Goal: Navigation & Orientation: Find specific page/section

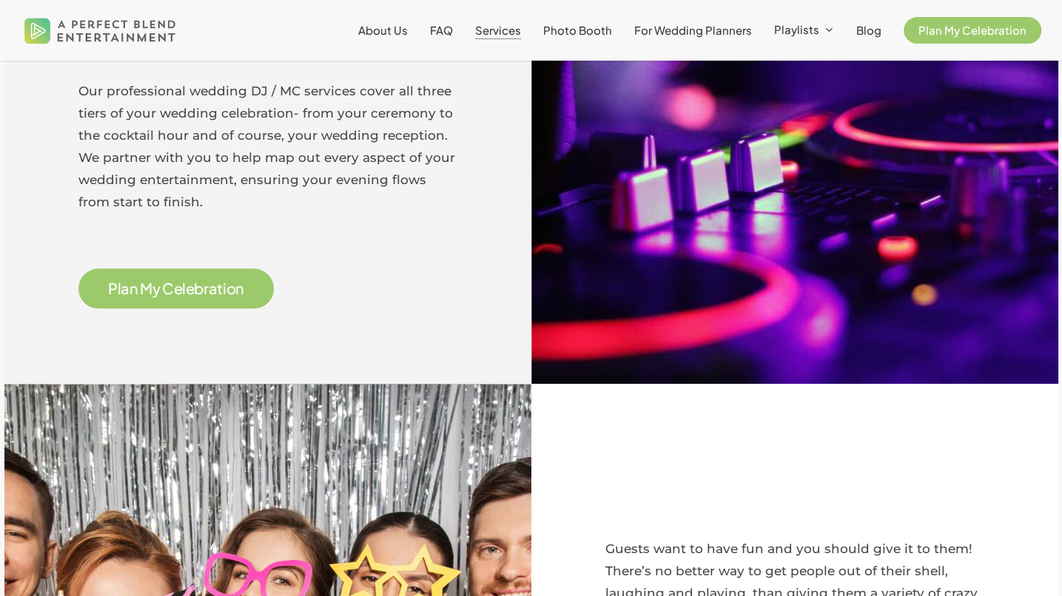
scroll to position [765, 0]
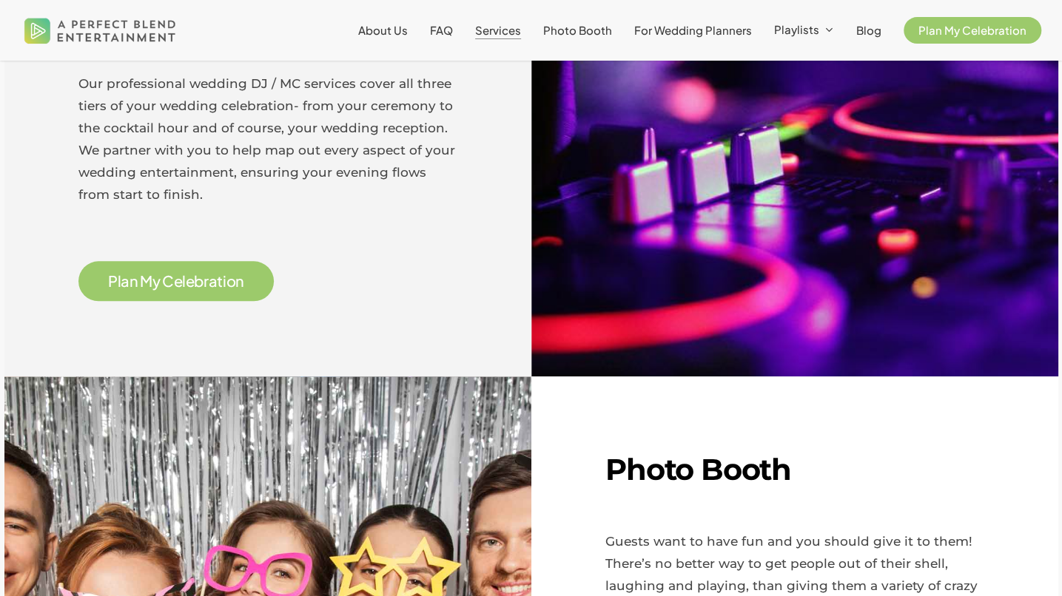
click at [496, 29] on span "Services" at bounding box center [498, 30] width 46 height 14
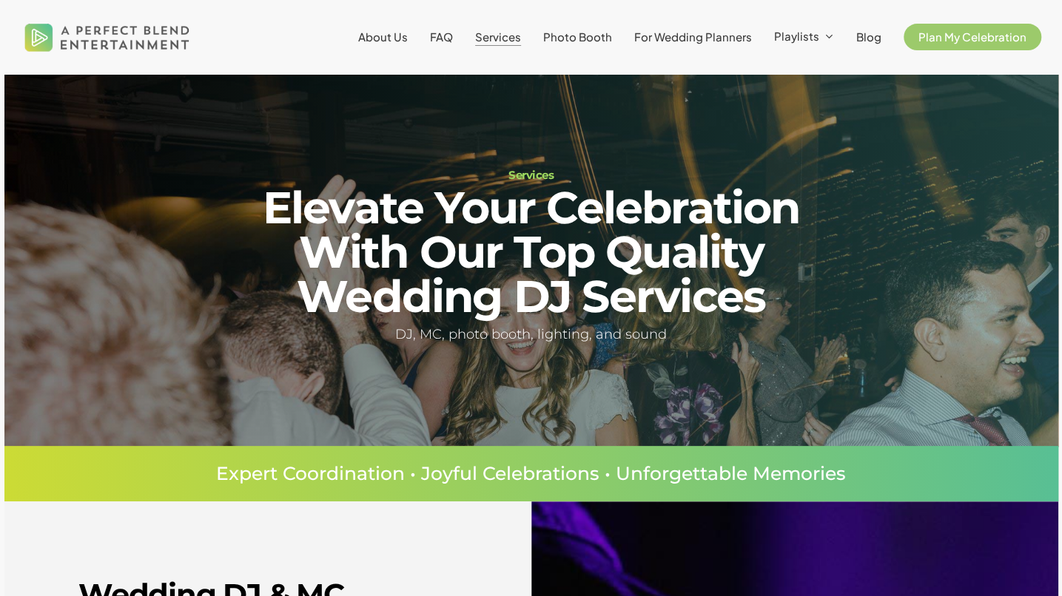
click at [589, 36] on span "Photo Booth" at bounding box center [577, 37] width 69 height 14
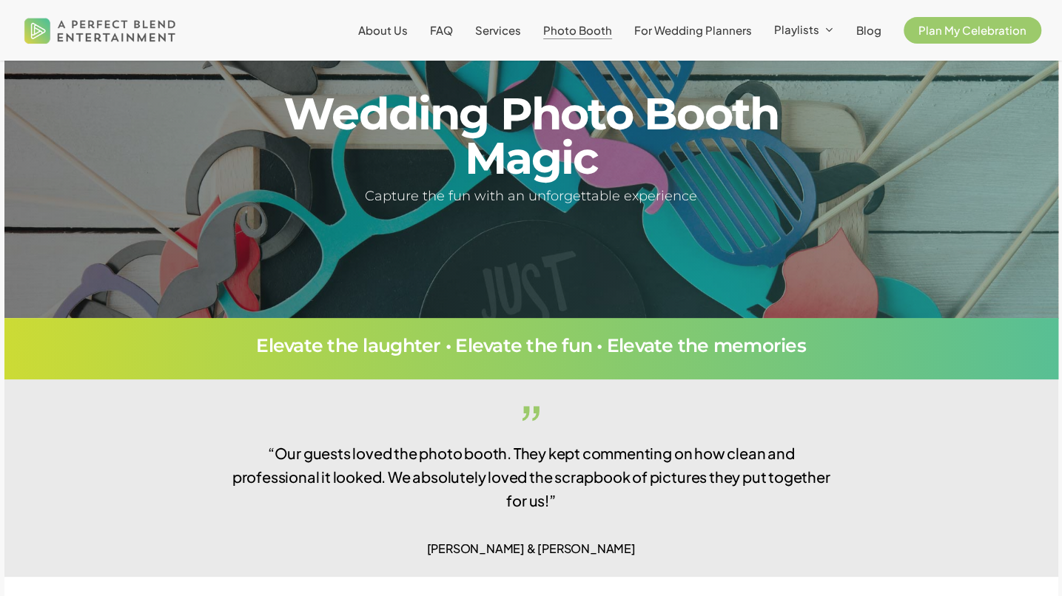
scroll to position [62, 0]
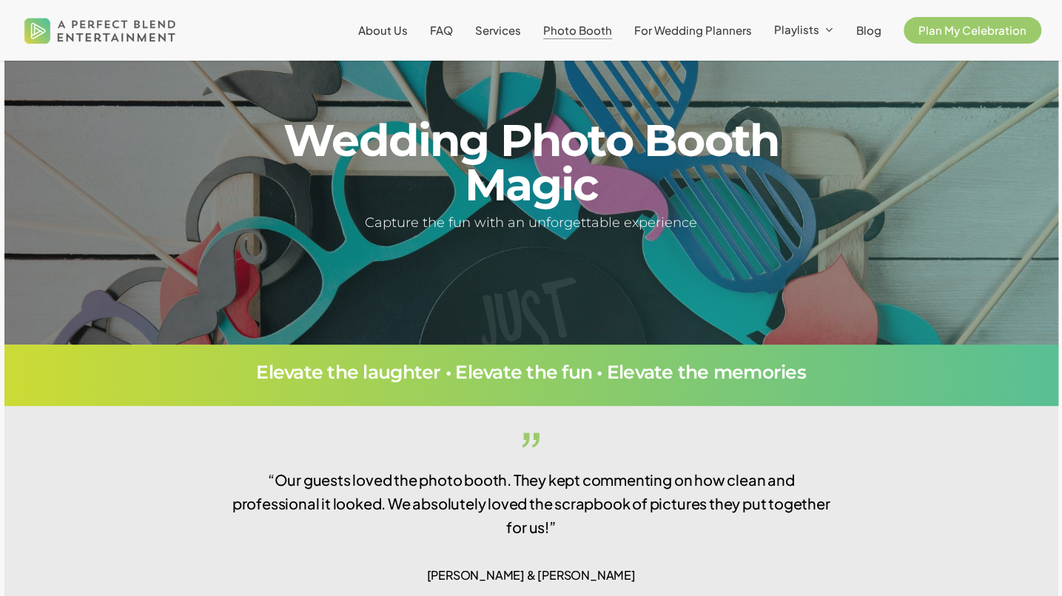
click at [519, 30] on span "Services" at bounding box center [498, 30] width 46 height 14
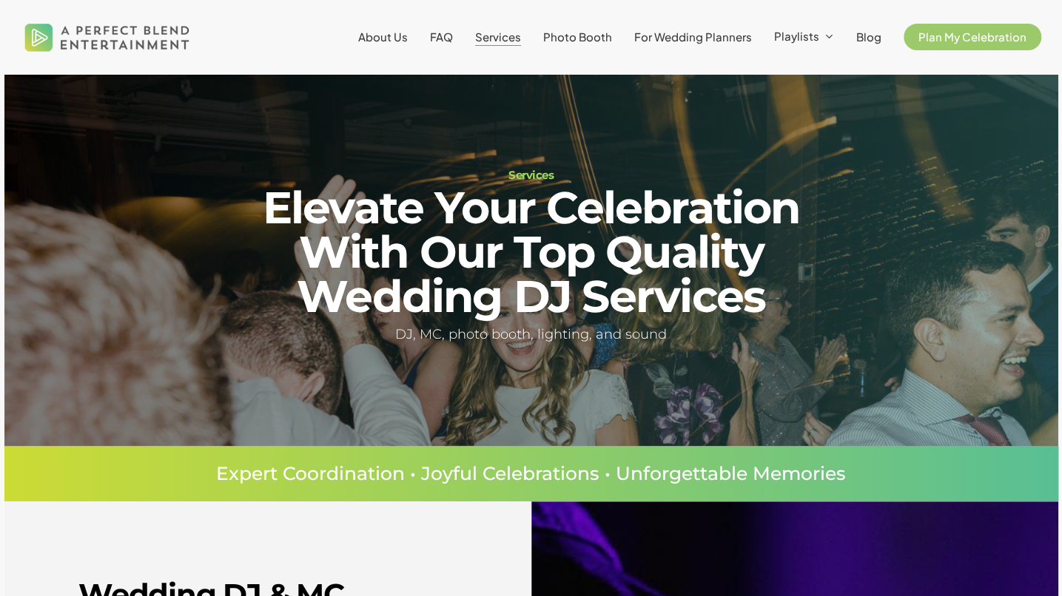
click at [971, 43] on link "Plan My Celebration" at bounding box center [972, 37] width 138 height 12
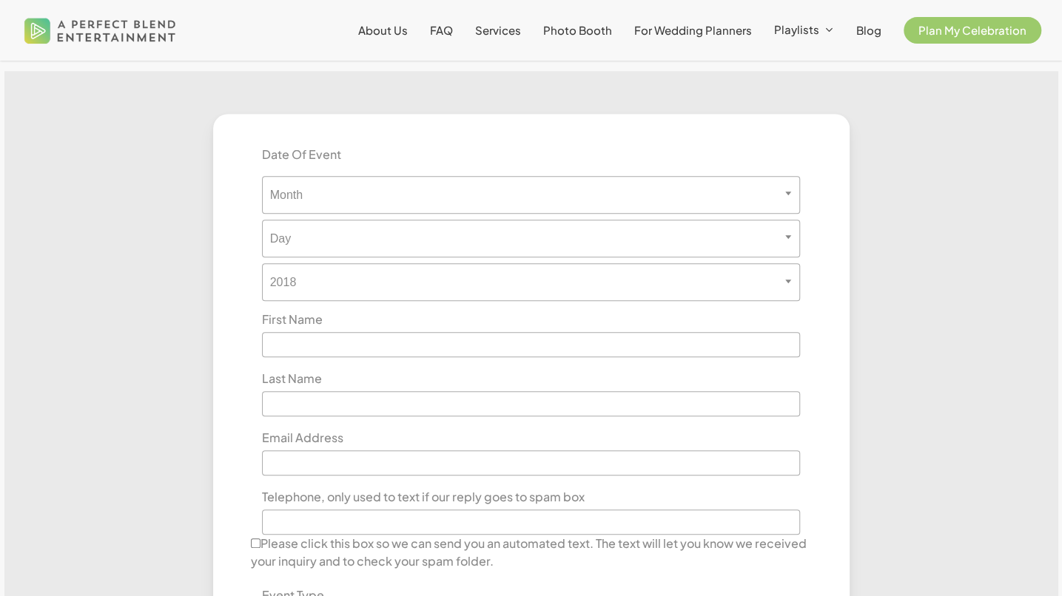
scroll to position [422, 0]
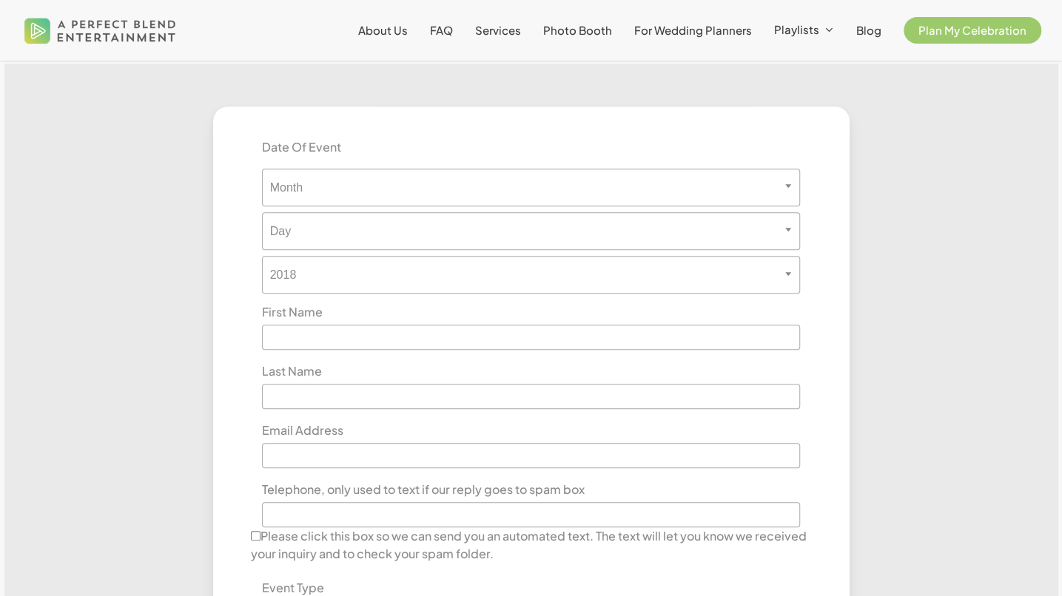
click at [391, 30] on span "About Us" at bounding box center [383, 30] width 50 height 14
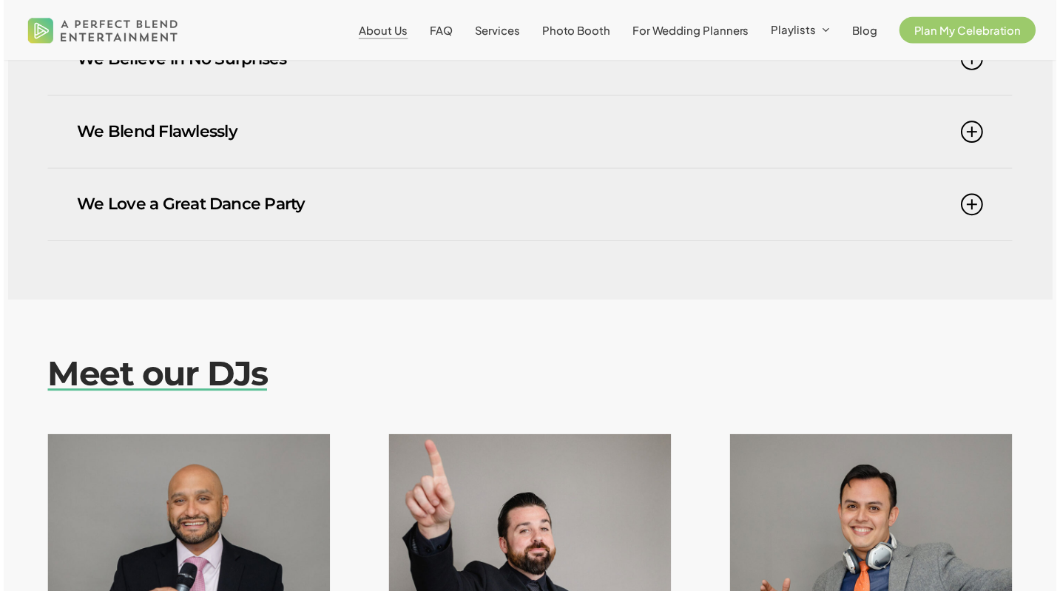
scroll to position [1018, 0]
